Goal: Task Accomplishment & Management: Manage account settings

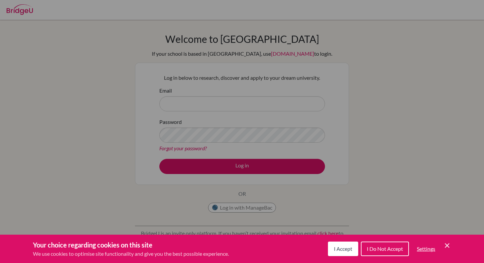
click at [448, 248] on icon "Cookie Control Close Icon" at bounding box center [447, 245] width 8 height 8
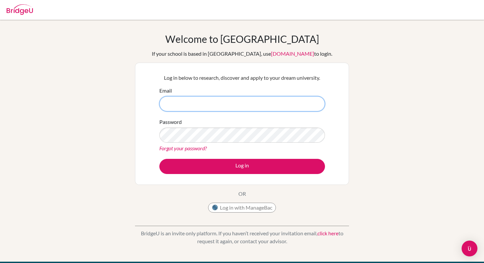
click at [275, 101] on input "Email" at bounding box center [241, 103] width 165 height 15
type input "s"
type input "seungpyo0805@gmail.com"
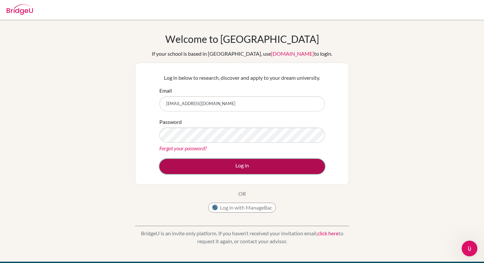
click at [292, 168] on button "Log in" at bounding box center [241, 166] width 165 height 15
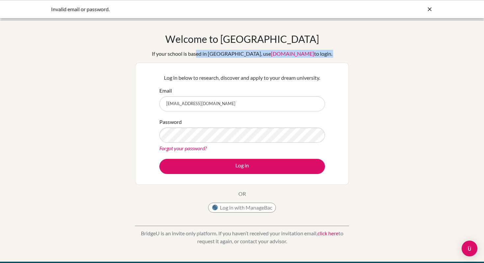
drag, startPoint x: 210, startPoint y: 53, endPoint x: 319, endPoint y: 63, distance: 109.7
click at [319, 63] on div "Welcome to BridgeU If your school is based in China, use app.bridge-u.com.cn to…" at bounding box center [242, 124] width 214 height 183
click at [319, 63] on div "Log in below to research, discover and apply to your dream university. Email se…" at bounding box center [242, 124] width 214 height 122
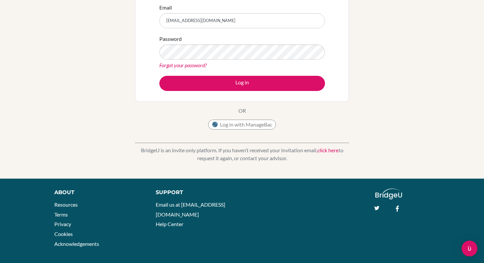
scroll to position [83, 0]
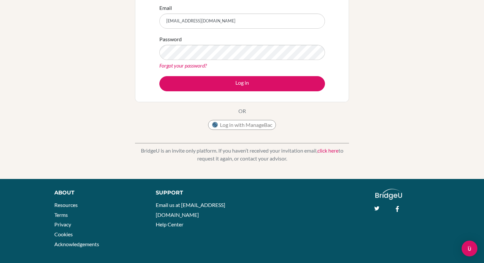
click at [324, 150] on link "click here" at bounding box center [327, 150] width 21 height 6
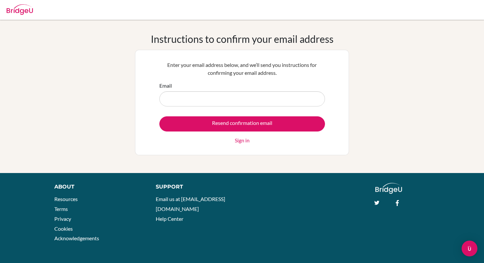
click at [26, 10] on img at bounding box center [20, 9] width 26 height 11
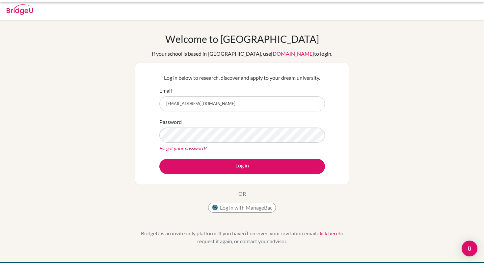
scroll to position [83, 0]
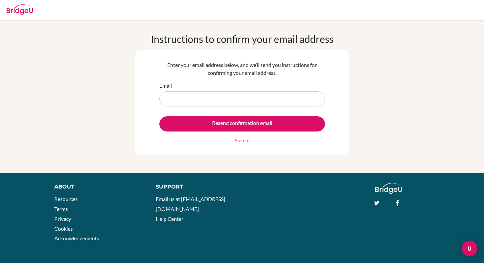
click at [243, 140] on link "Sign in" at bounding box center [242, 140] width 15 height 8
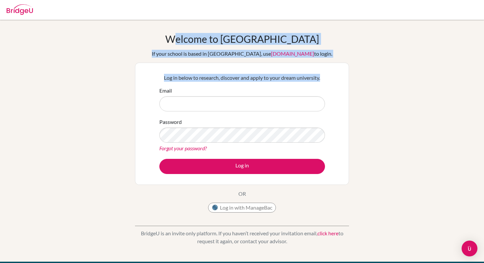
drag, startPoint x: 197, startPoint y: 44, endPoint x: 220, endPoint y: 82, distance: 44.5
click at [220, 82] on div "Welcome to BridgeU If your school is based in China, use app.bridge-u.com.cn to…" at bounding box center [242, 124] width 214 height 183
click at [220, 82] on div "Log in below to research, discover and apply to your dream university. Email Pa…" at bounding box center [242, 123] width 174 height 108
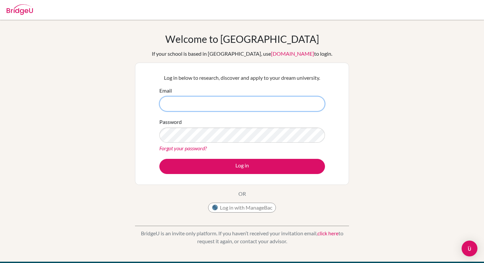
click at [233, 103] on input "Email" at bounding box center [241, 103] width 165 height 15
